Goal: Task Accomplishment & Management: Manage account settings

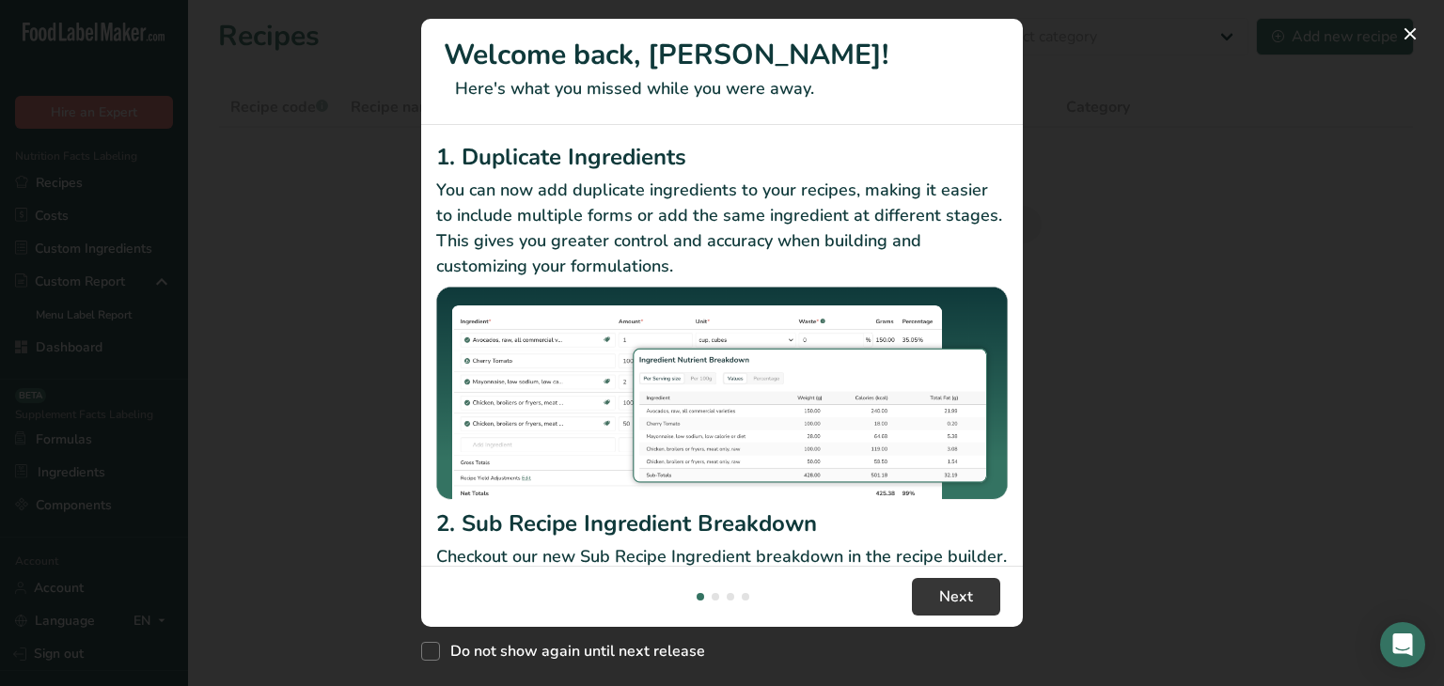
click at [1119, 145] on div "New Features" at bounding box center [722, 343] width 1444 height 686
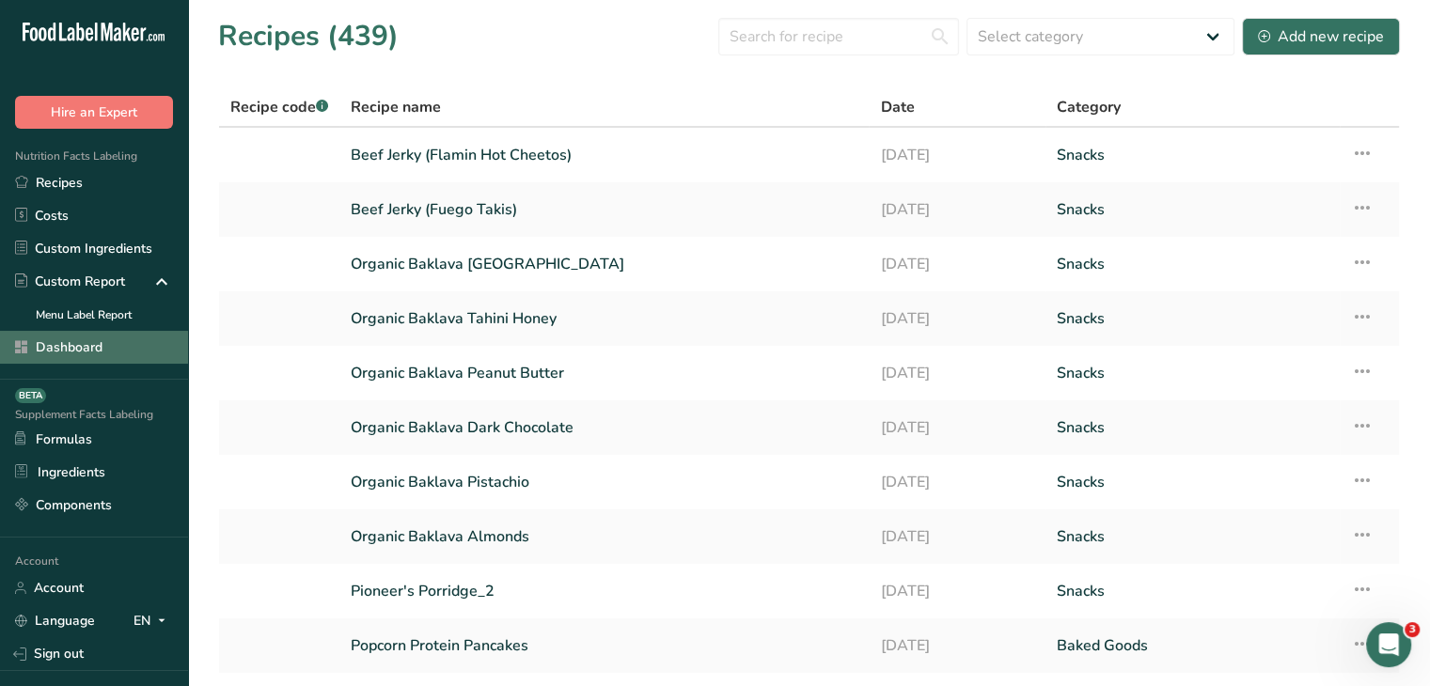
click at [90, 335] on link "Dashboard" at bounding box center [94, 347] width 188 height 33
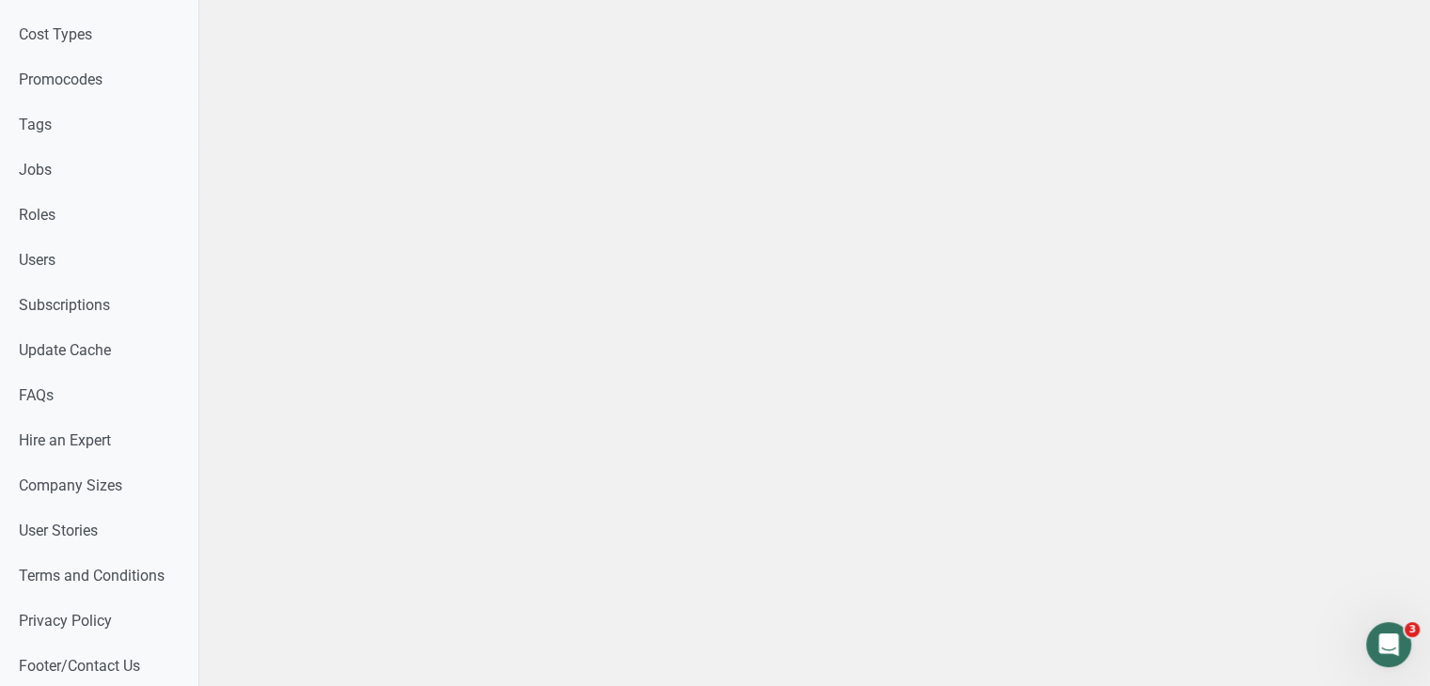
scroll to position [990, 0]
click at [100, 270] on link "Users" at bounding box center [99, 259] width 198 height 45
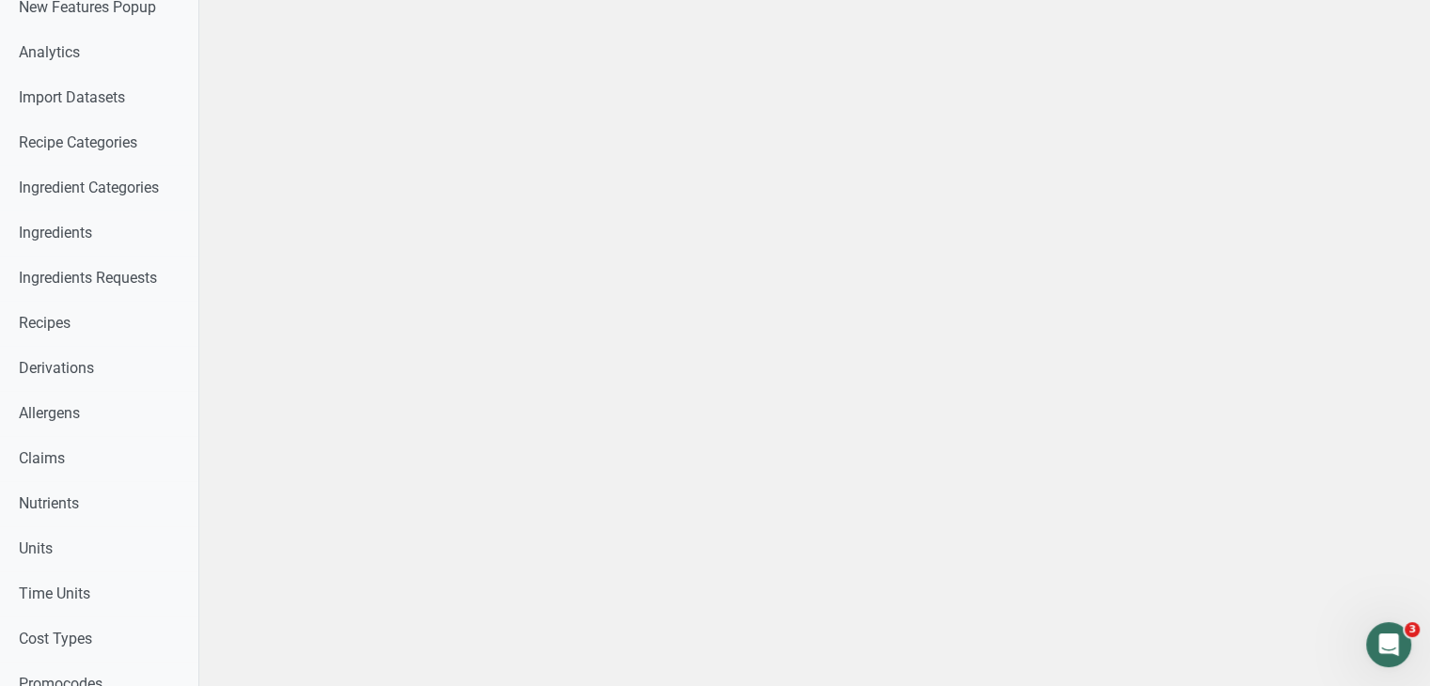
scroll to position [375, 0]
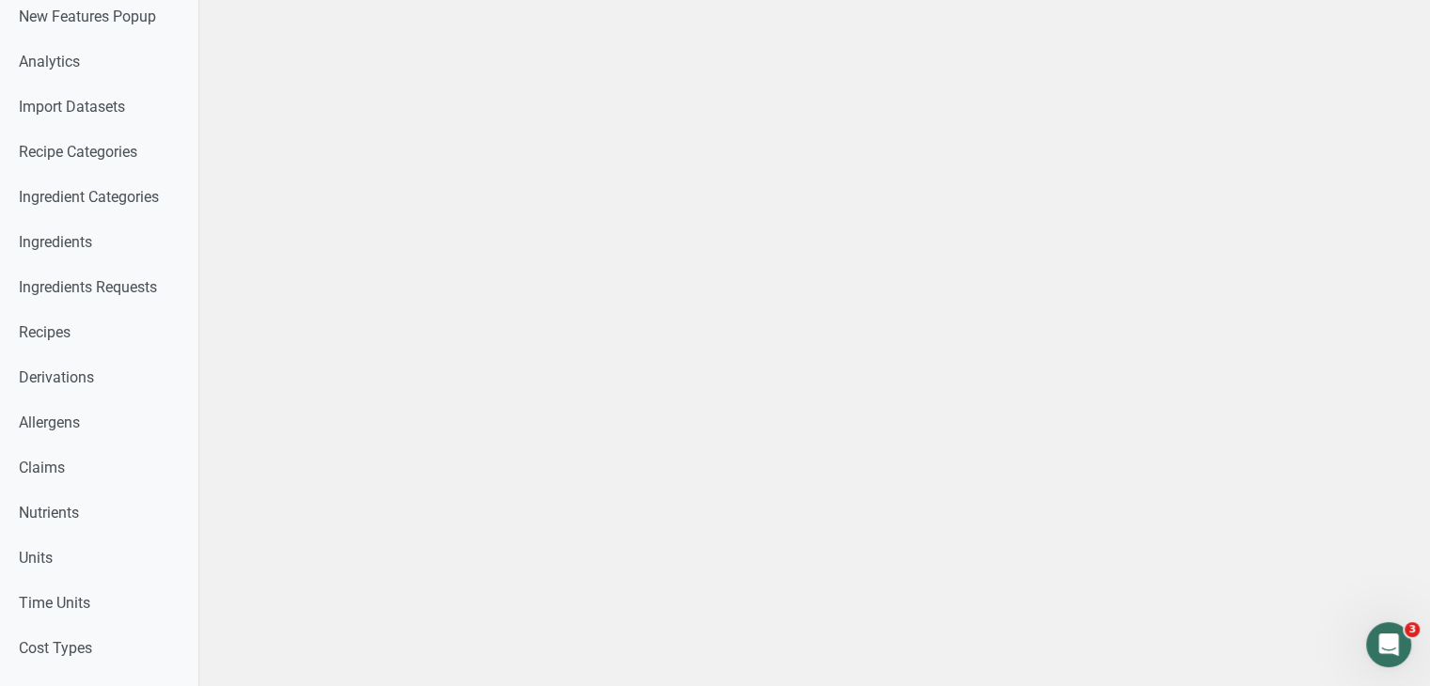
select select
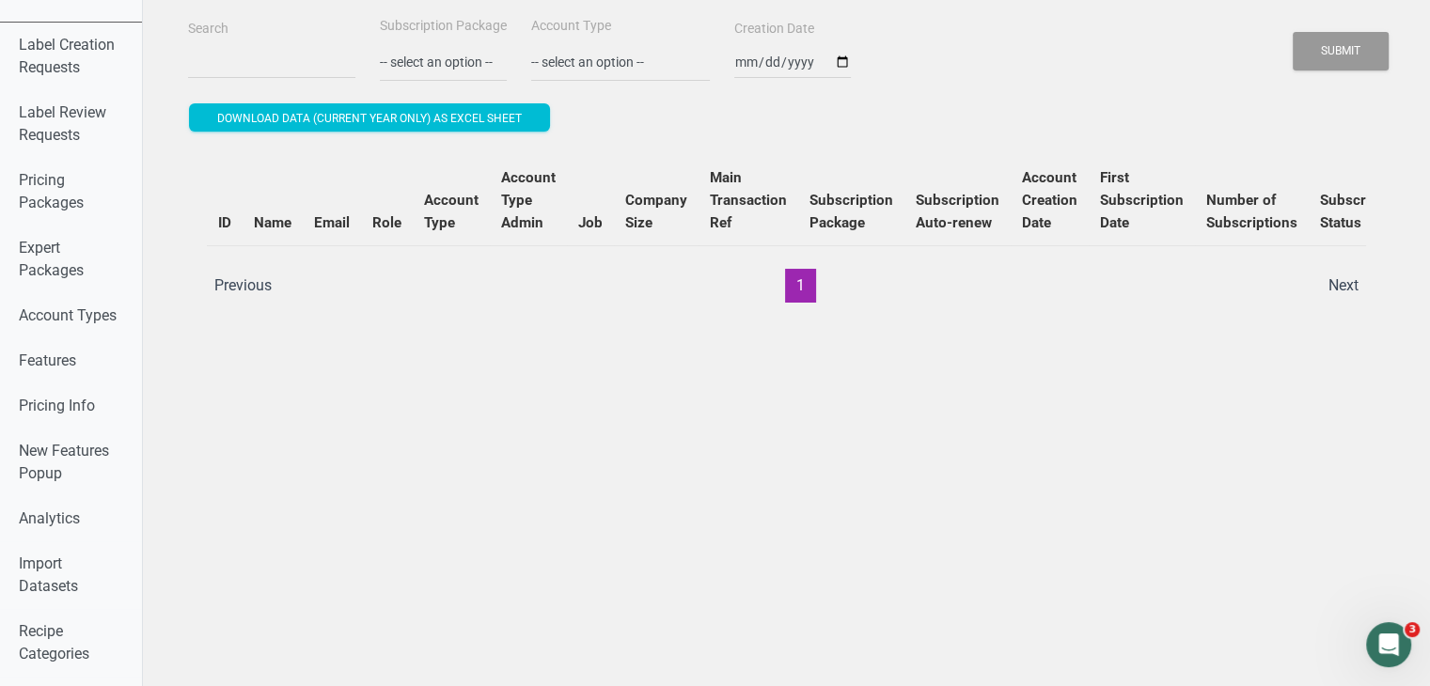
scroll to position [30, 0]
click at [253, 69] on input "Search" at bounding box center [271, 63] width 167 height 34
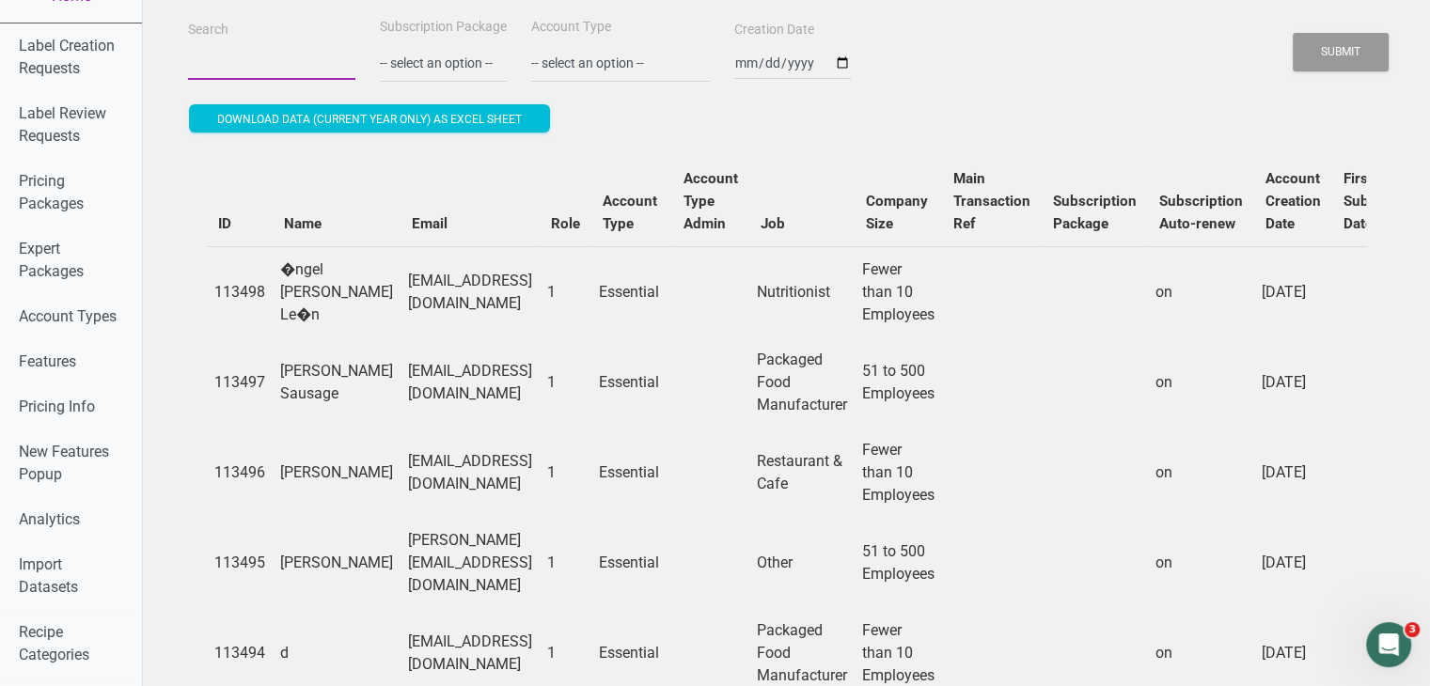
click at [246, 69] on input "Search" at bounding box center [271, 63] width 167 height 34
click at [277, 55] on input "Search" at bounding box center [271, 63] width 167 height 34
paste input "[EMAIL_ADDRESS][DOMAIN_NAME]"
type input "[EMAIL_ADDRESS][DOMAIN_NAME]"
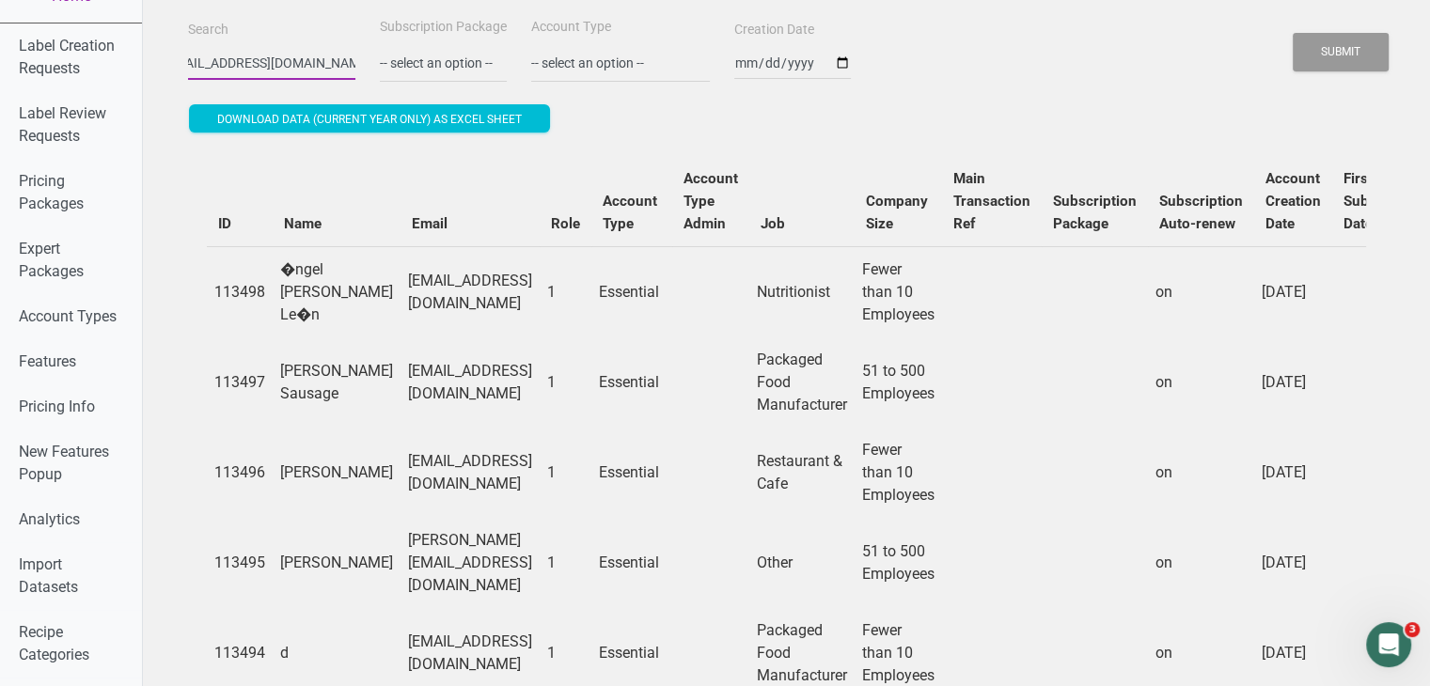
click at [1292, 33] on button "Submit" at bounding box center [1340, 52] width 96 height 39
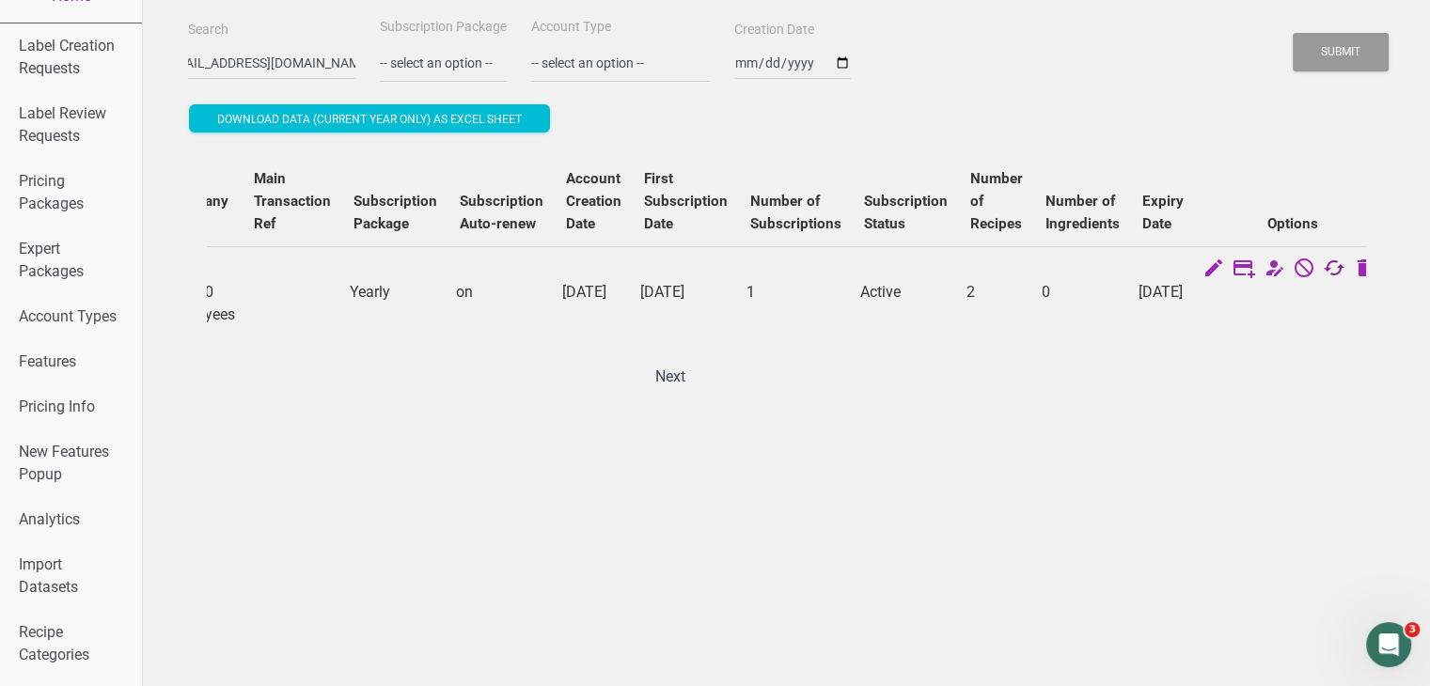
scroll to position [0, 0]
click at [1323, 268] on icon at bounding box center [1334, 270] width 23 height 26
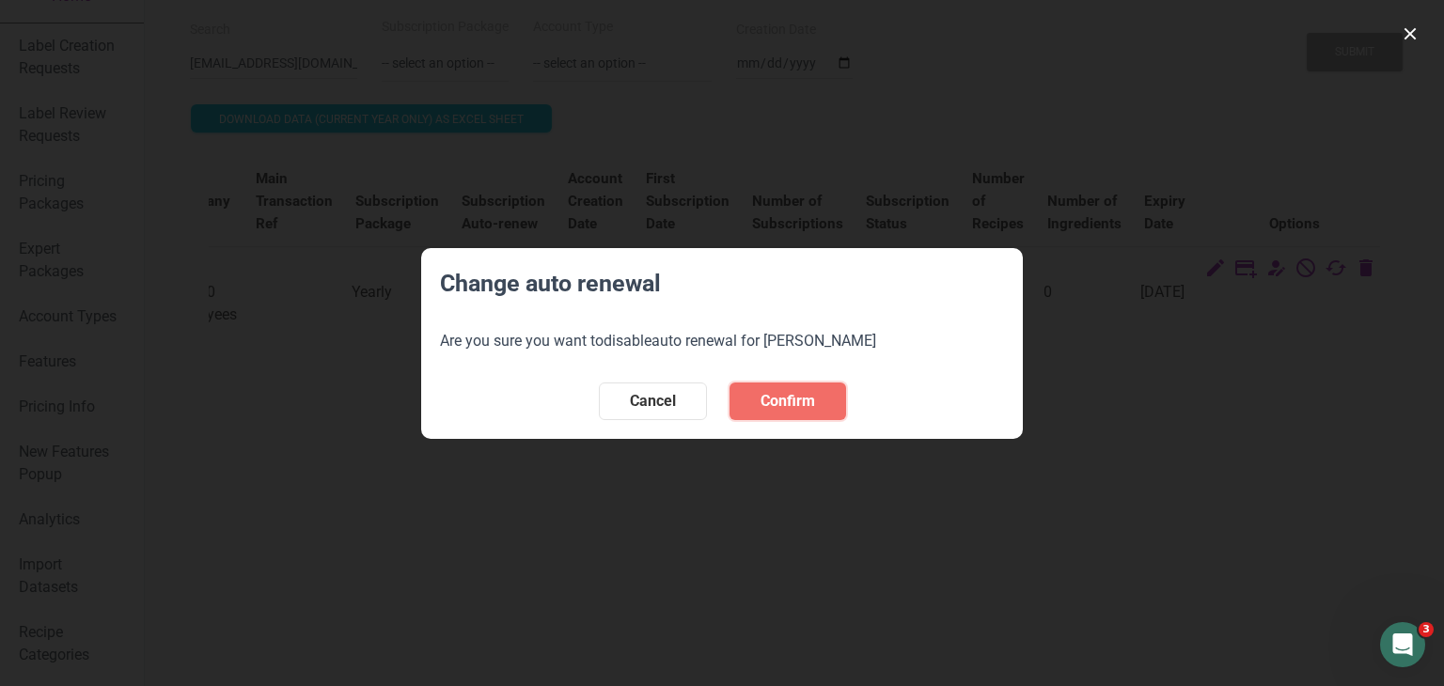
click at [805, 413] on button "Confirm" at bounding box center [787, 402] width 117 height 38
